Goal: Register for event/course

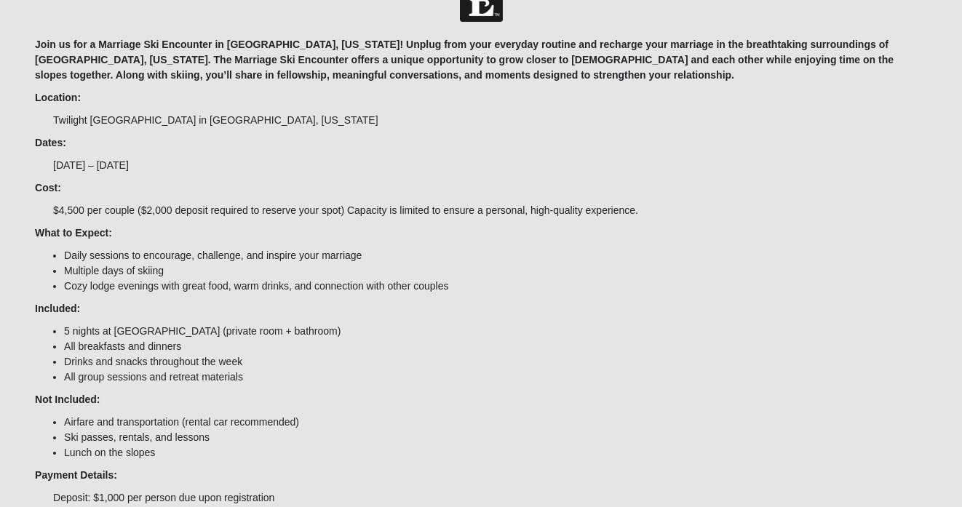
scroll to position [60, 0]
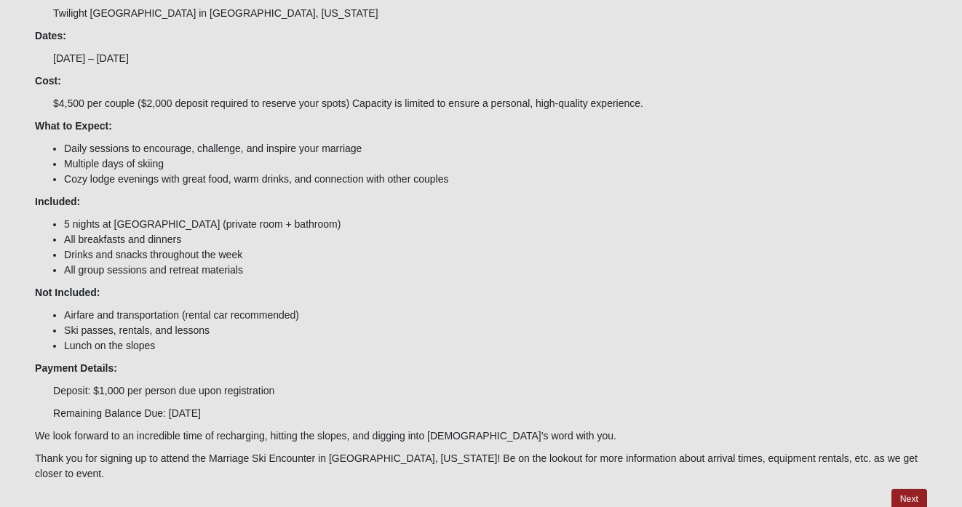
scroll to position [191, 0]
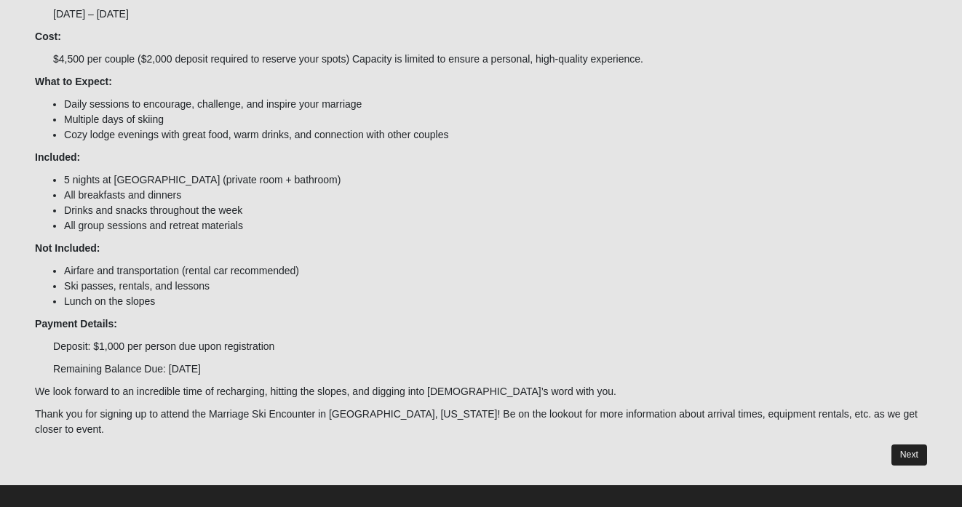
click at [914, 444] on link "Next" at bounding box center [909, 454] width 36 height 21
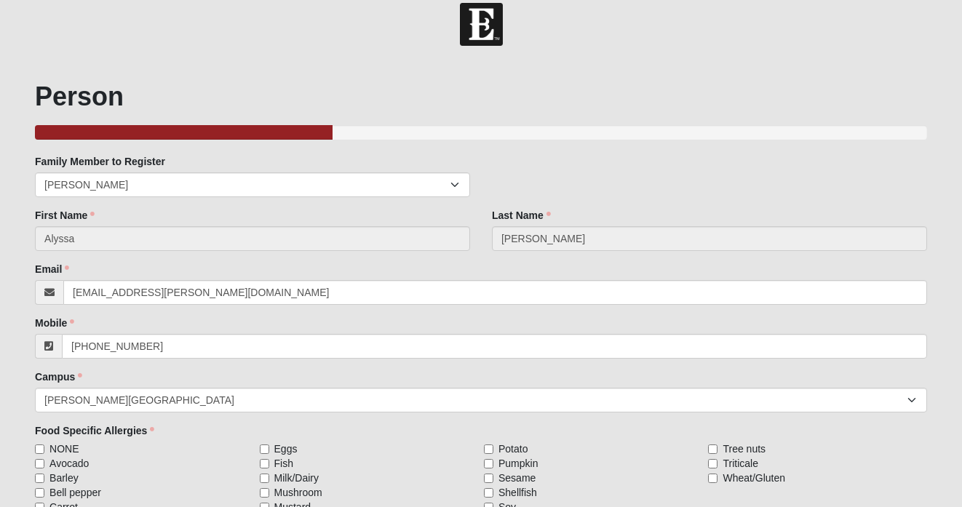
scroll to position [110, 0]
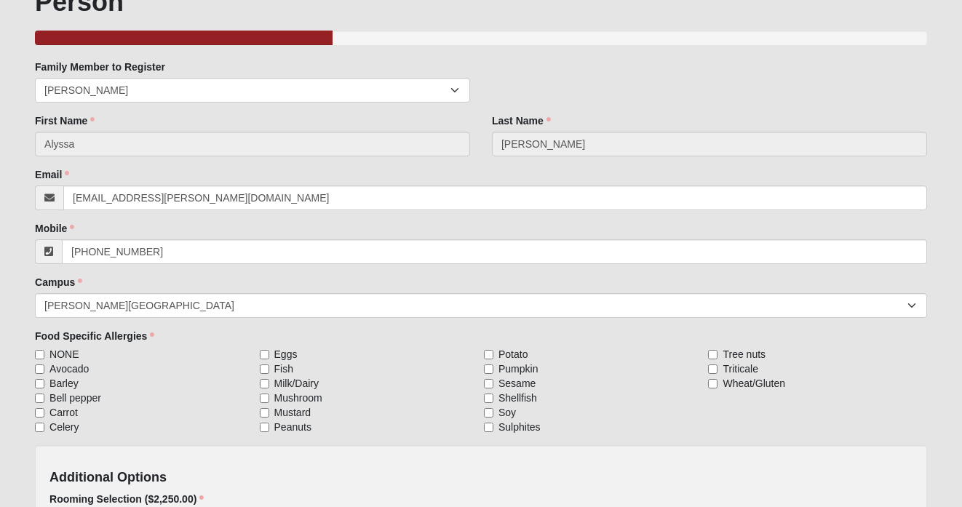
click at [71, 354] on span "NONE" at bounding box center [63, 354] width 29 height 15
click at [44, 354] on input "NONE" at bounding box center [39, 354] width 9 height 9
checkbox input "true"
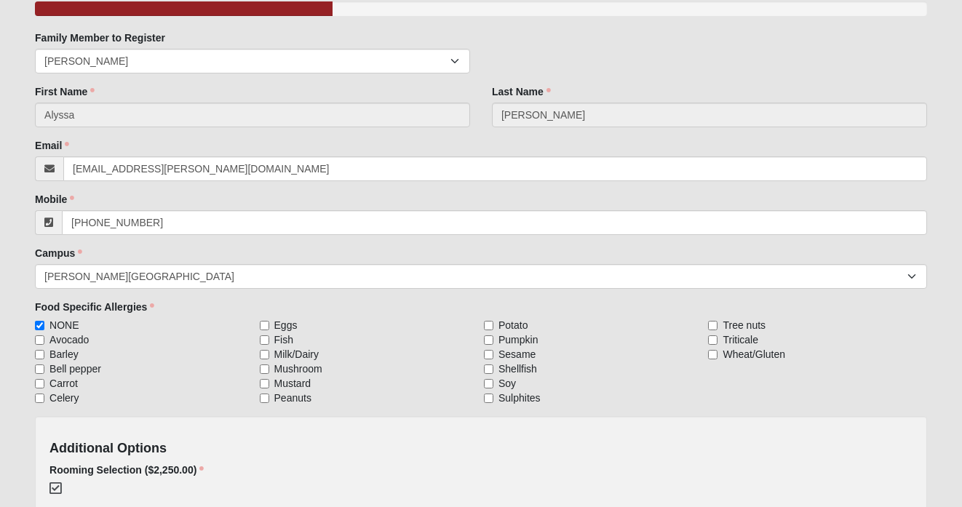
scroll to position [244, 0]
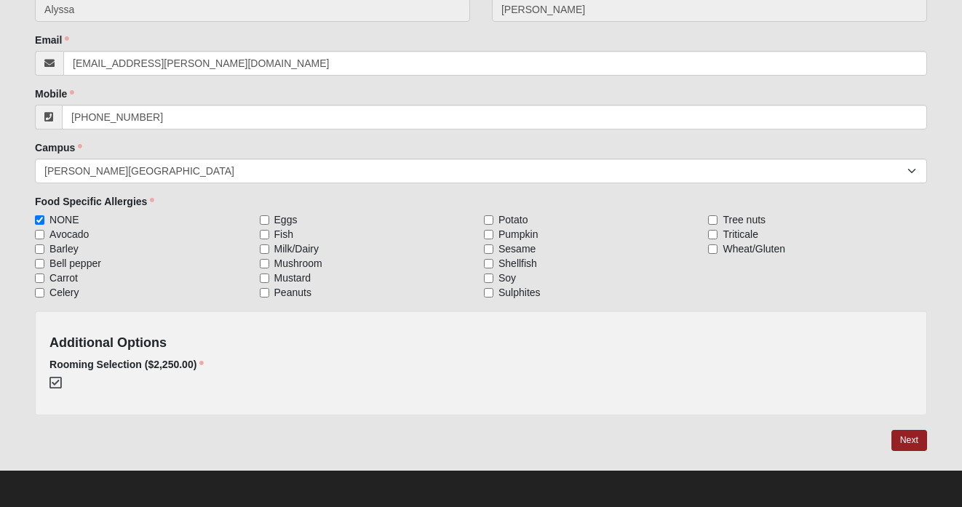
scroll to position [191, 0]
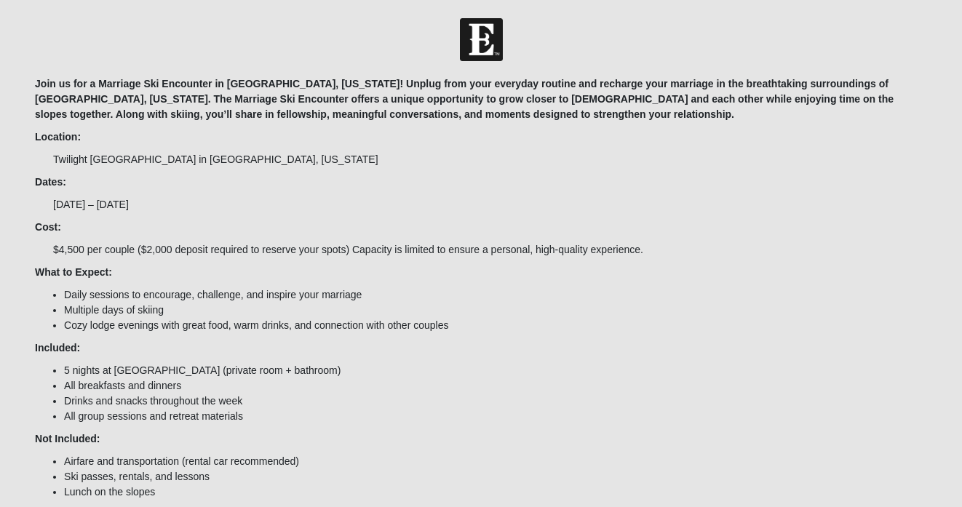
scroll to position [191, 0]
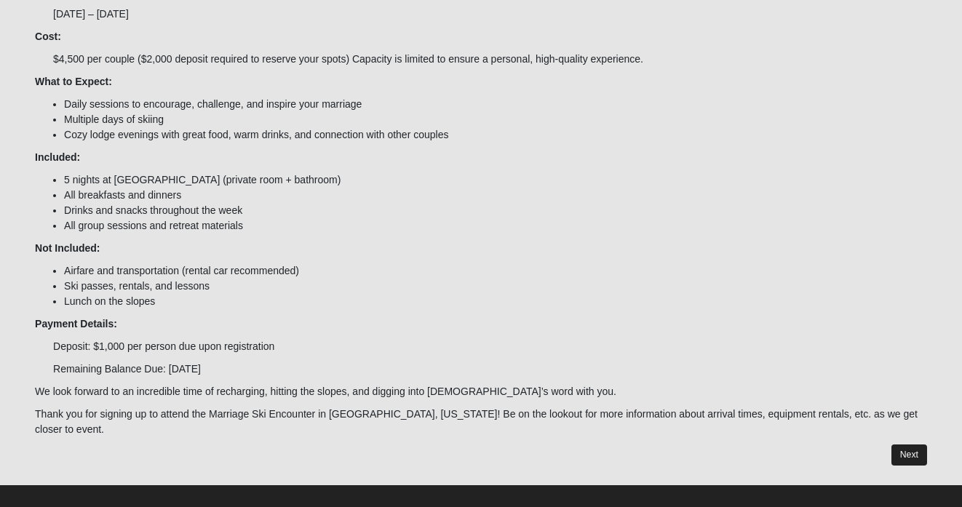
click at [894, 444] on link "Next" at bounding box center [909, 454] width 36 height 21
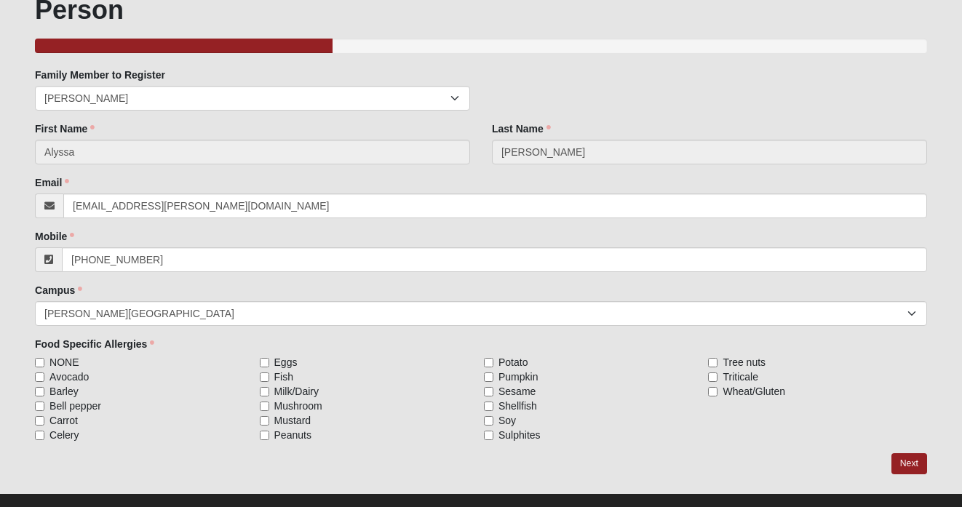
scroll to position [126, 0]
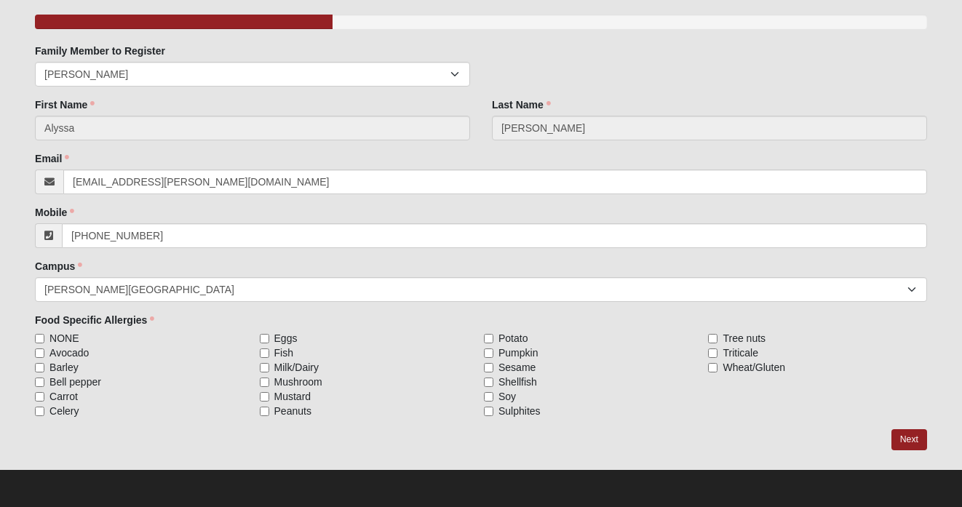
click at [65, 338] on span "NONE" at bounding box center [63, 338] width 29 height 15
click at [44, 338] on input "NONE" at bounding box center [39, 338] width 9 height 9
checkbox input "true"
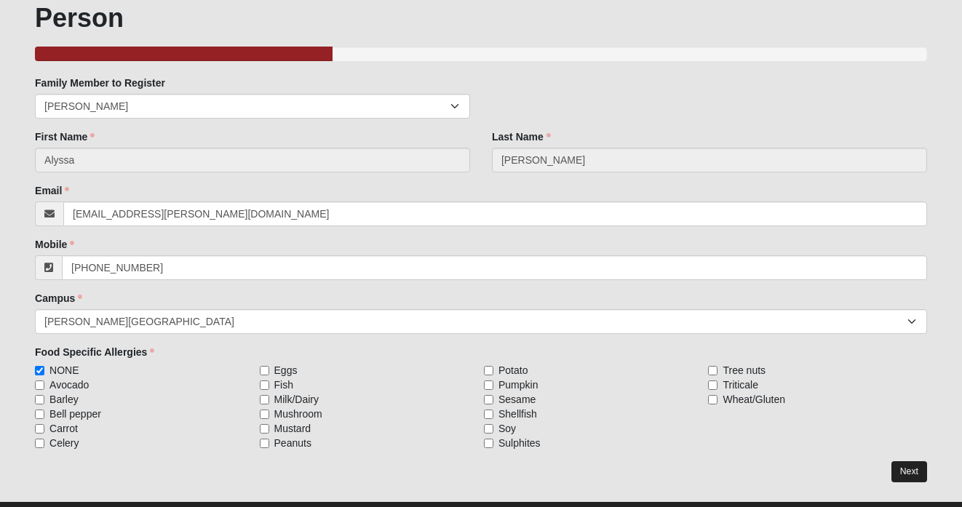
scroll to position [117, 0]
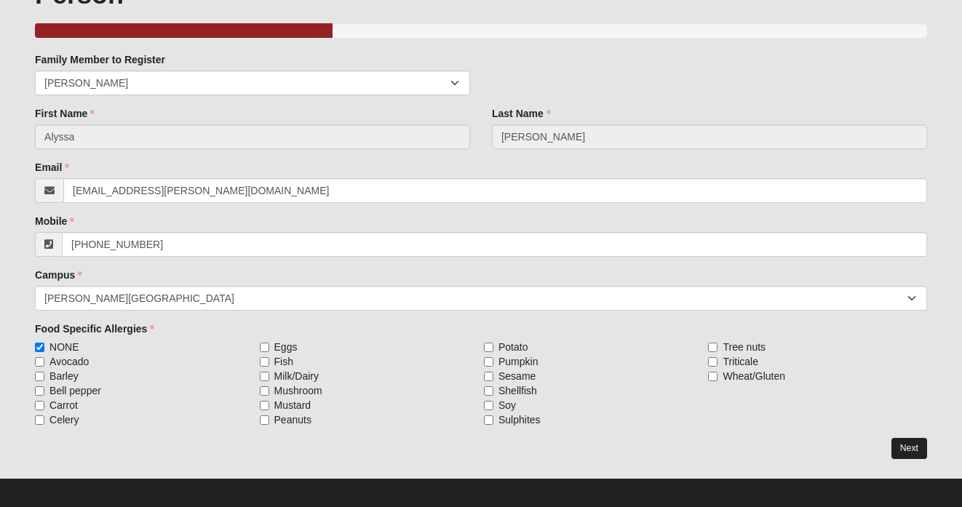
click at [908, 454] on link "Next" at bounding box center [909, 448] width 36 height 21
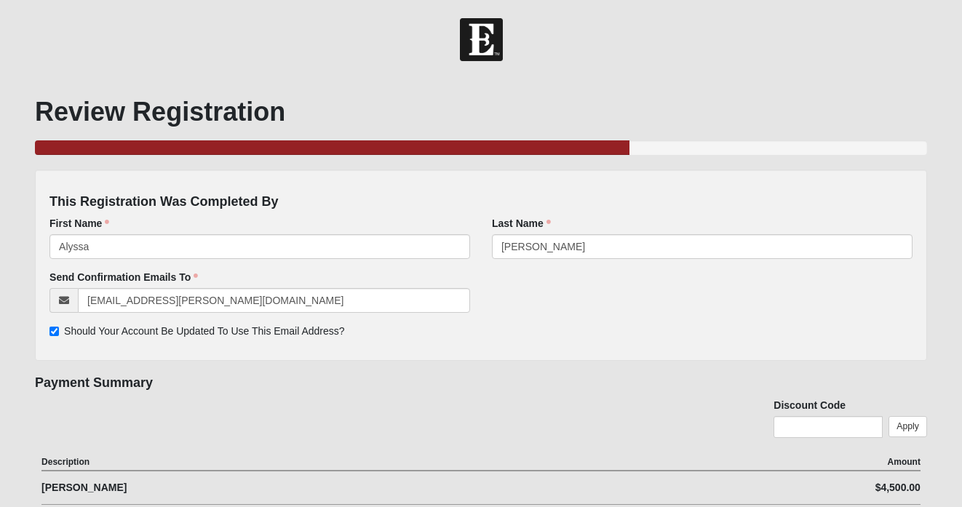
scroll to position [117, 0]
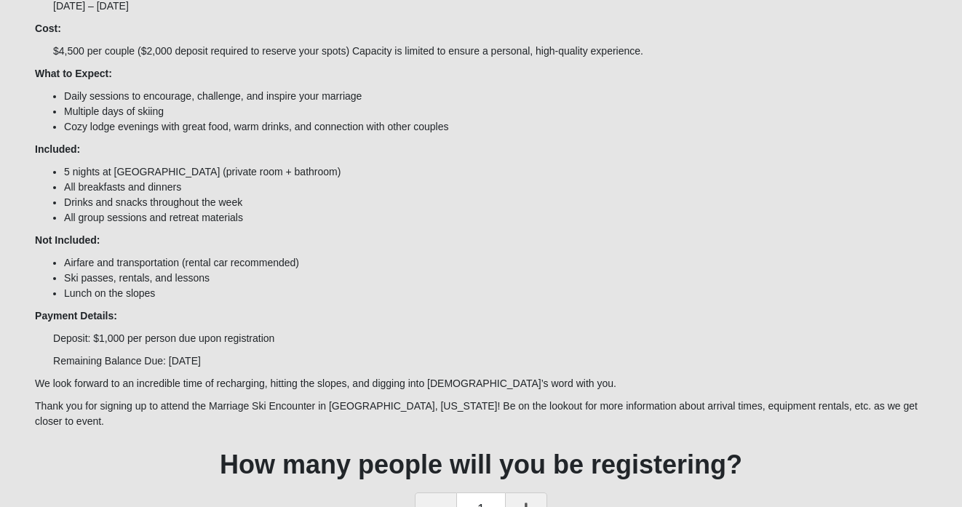
scroll to position [281, 0]
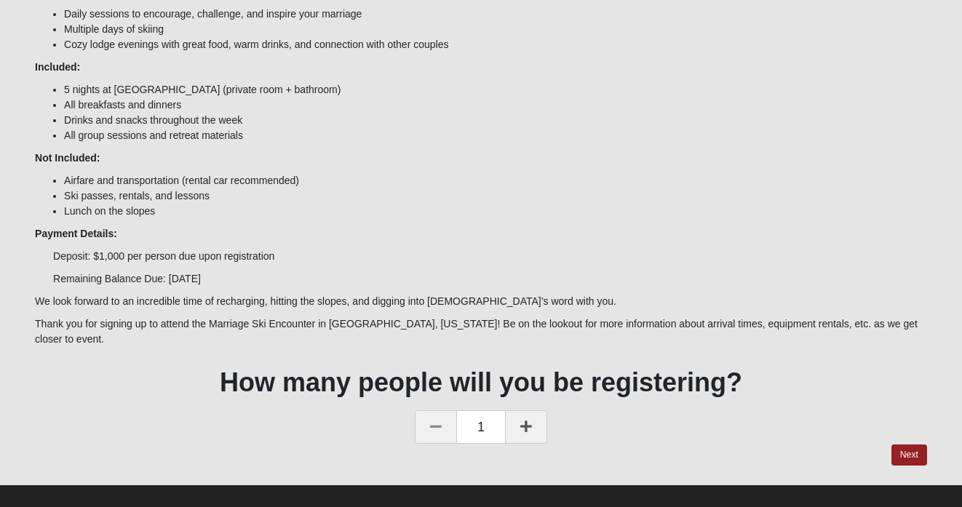
click at [529, 420] on icon at bounding box center [526, 426] width 12 height 13
click at [910, 444] on link "Next" at bounding box center [909, 454] width 36 height 21
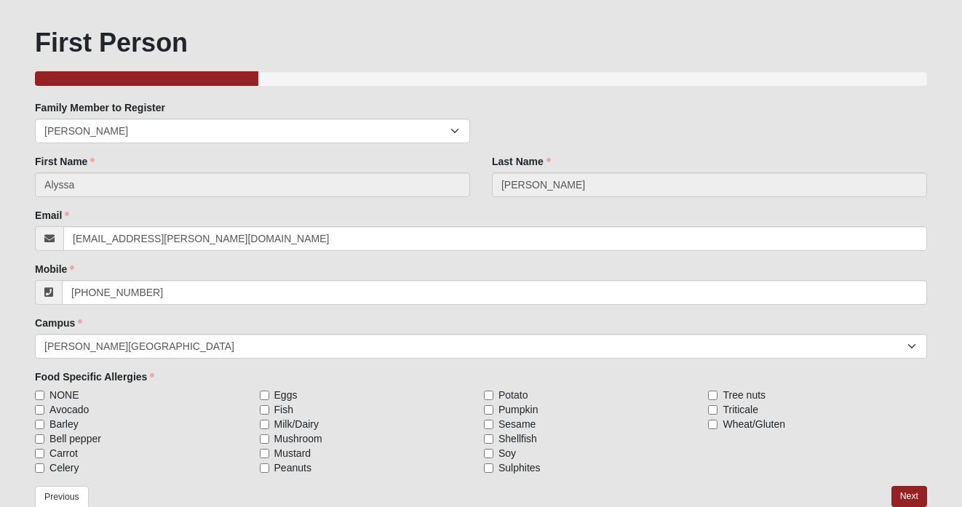
scroll to position [149, 0]
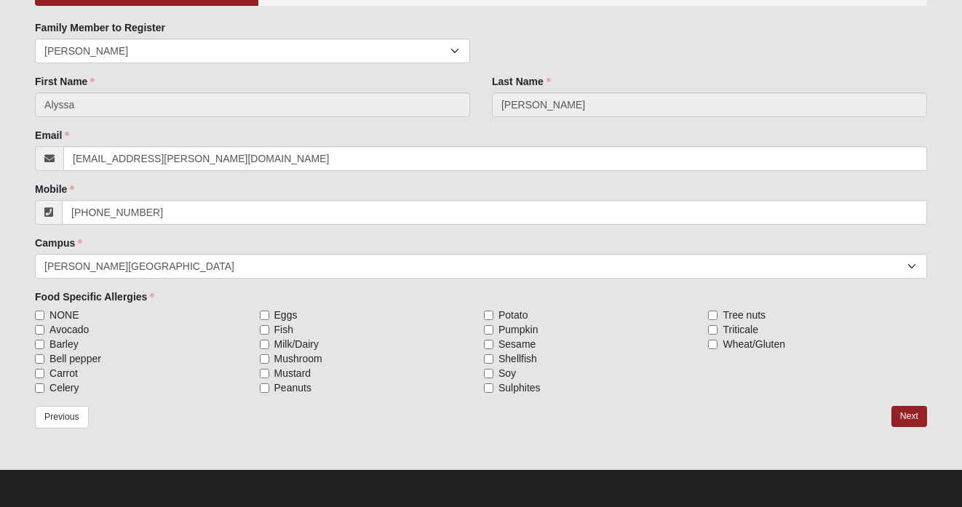
click at [78, 314] on span "NONE" at bounding box center [63, 315] width 29 height 15
click at [44, 314] on input "NONE" at bounding box center [39, 315] width 9 height 9
checkbox input "true"
click at [914, 412] on link "Next" at bounding box center [909, 416] width 36 height 21
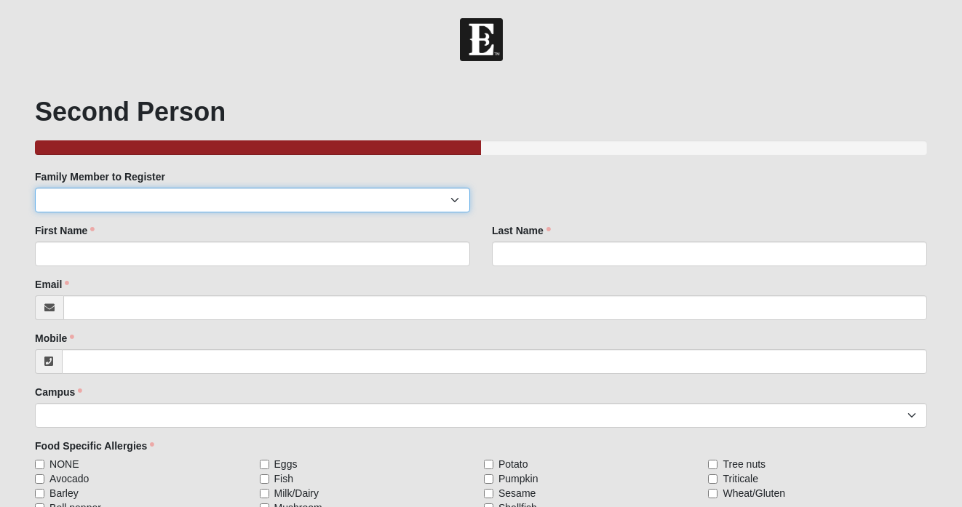
select select "49880"
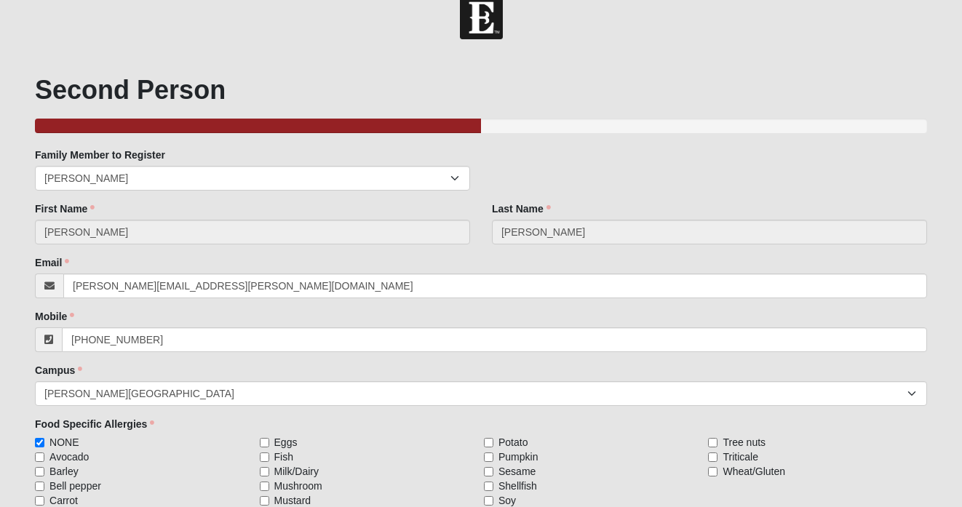
scroll to position [149, 0]
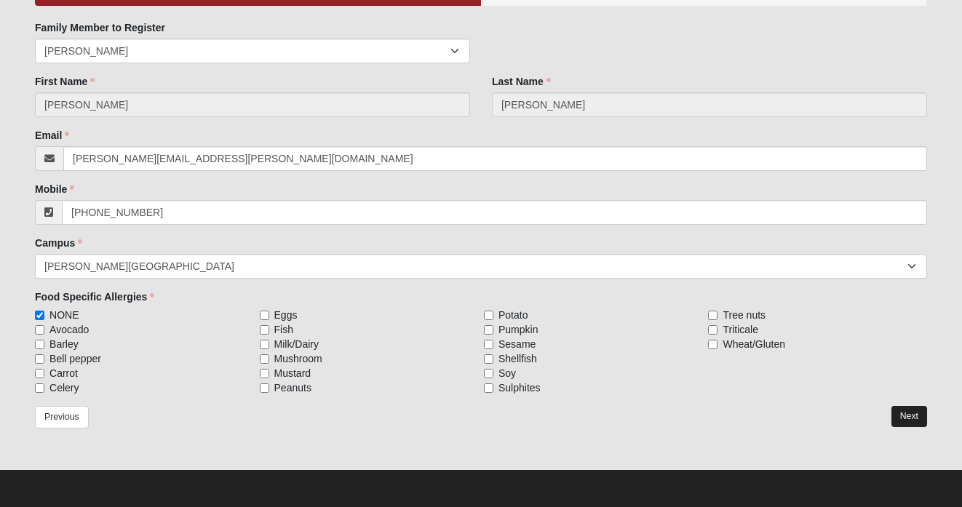
click at [912, 409] on link "Next" at bounding box center [909, 416] width 36 height 21
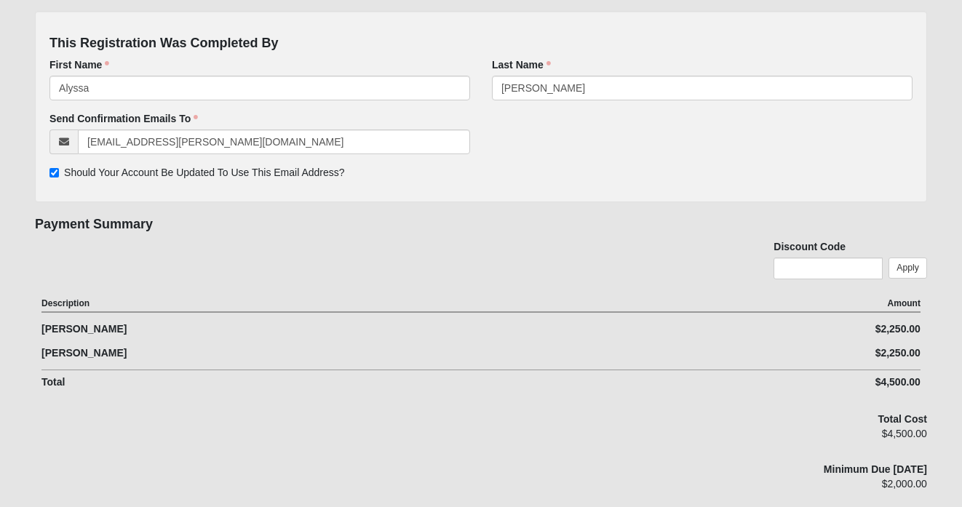
scroll to position [252, 0]
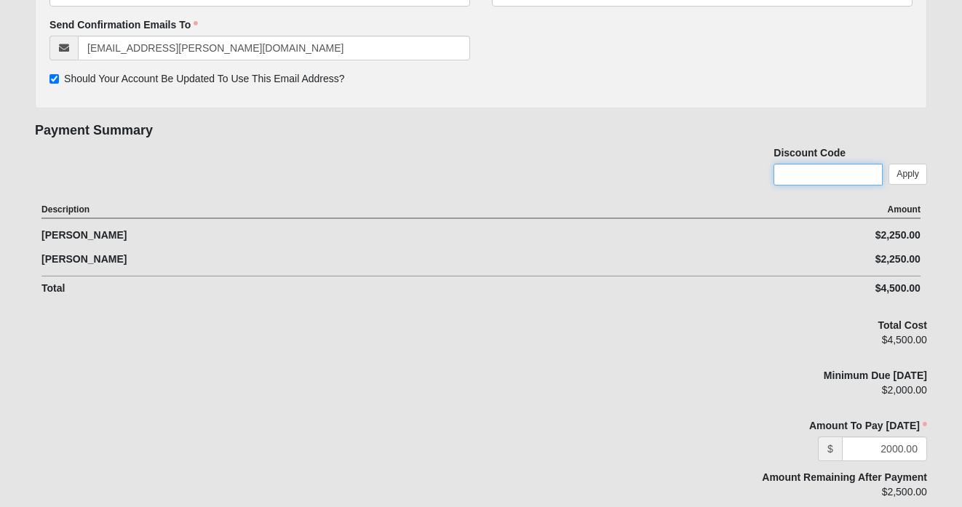
click at [810, 164] on input "text" at bounding box center [827, 175] width 109 height 22
type input "test"
click at [900, 174] on link "Apply" at bounding box center [907, 174] width 39 height 21
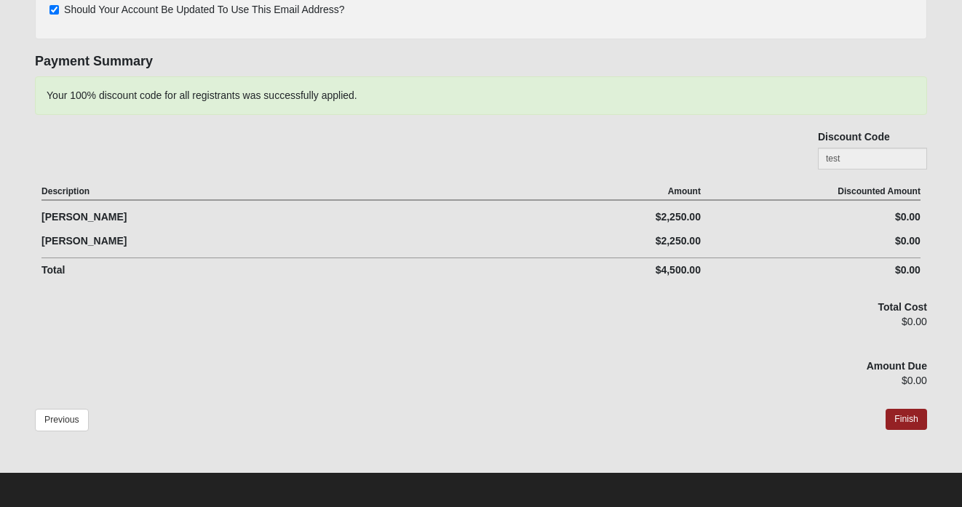
scroll to position [323, 0]
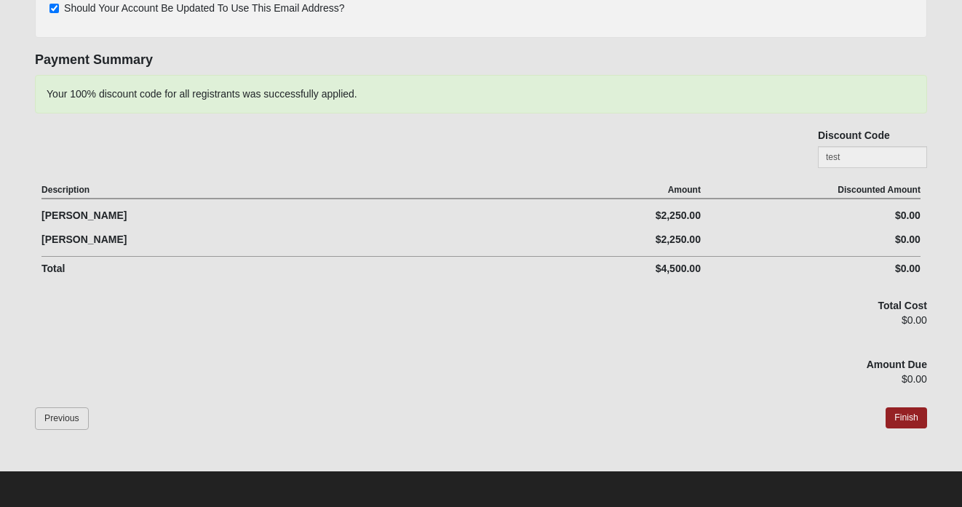
click at [68, 417] on link "Previous" at bounding box center [62, 418] width 54 height 23
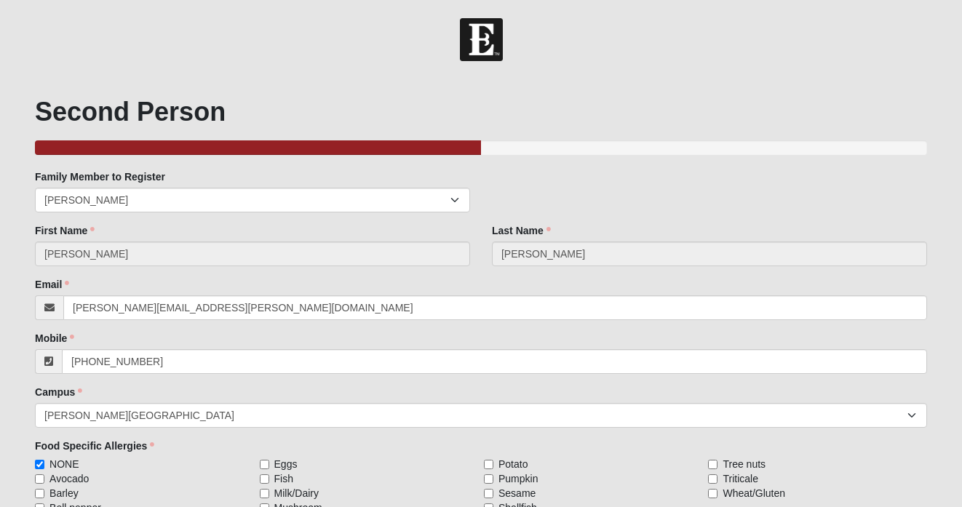
scroll to position [149, 0]
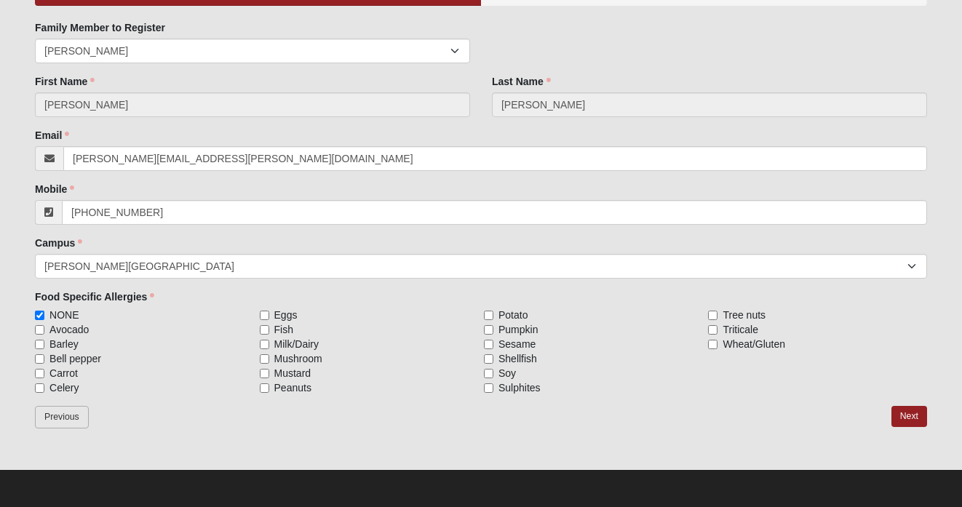
click at [76, 418] on link "Previous" at bounding box center [62, 417] width 54 height 23
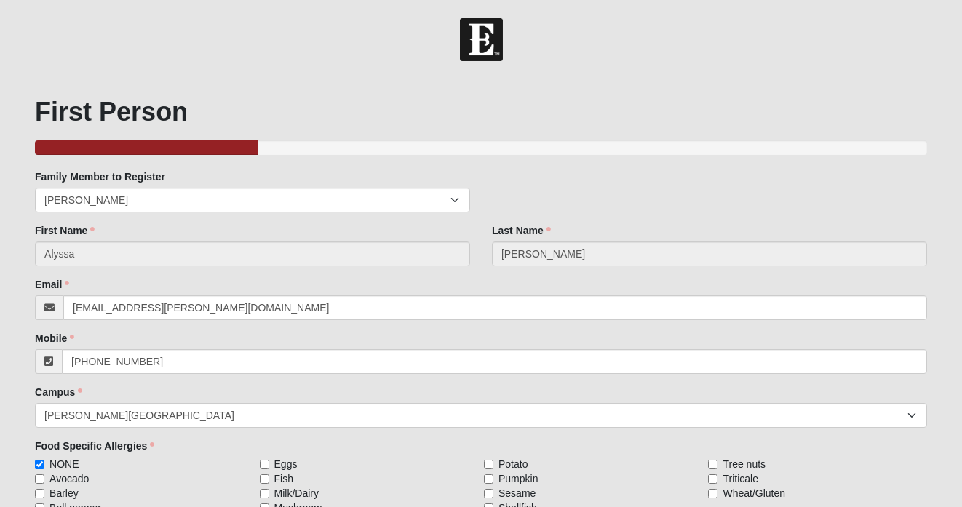
scroll to position [149, 0]
